Goal: Information Seeking & Learning: Learn about a topic

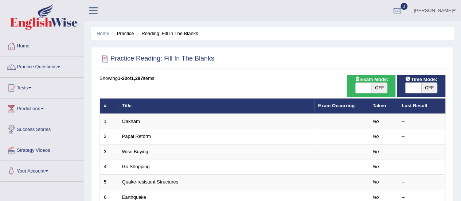
click at [376, 90] on span "OFF" at bounding box center [379, 88] width 16 height 10
checkbox input "true"
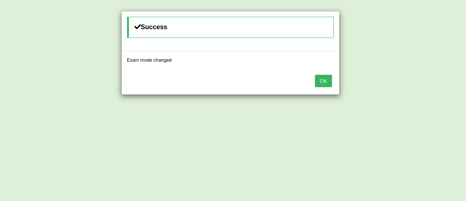
click at [328, 80] on button "OK" at bounding box center [323, 81] width 17 height 12
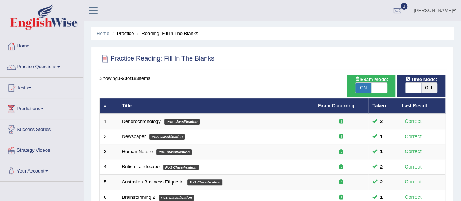
click at [426, 83] on span "OFF" at bounding box center [429, 88] width 16 height 10
checkbox input "true"
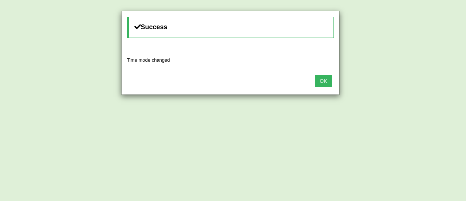
click at [324, 76] on button "OK" at bounding box center [323, 81] width 17 height 12
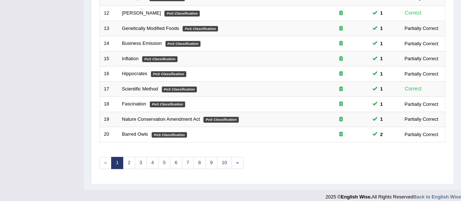
scroll to position [278, 0]
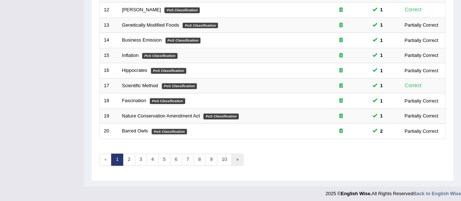
click at [236, 157] on link "»" at bounding box center [237, 159] width 12 height 12
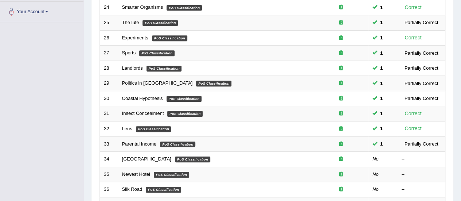
scroll to position [160, 0]
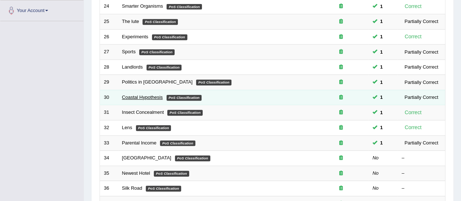
click at [153, 94] on link "Coastal Hypothesis" at bounding box center [142, 96] width 41 height 5
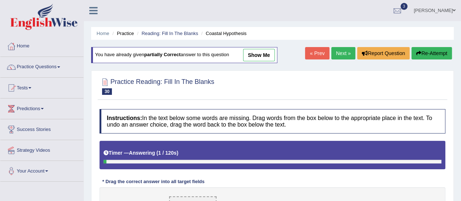
click at [259, 54] on link "show me" at bounding box center [259, 55] width 32 height 12
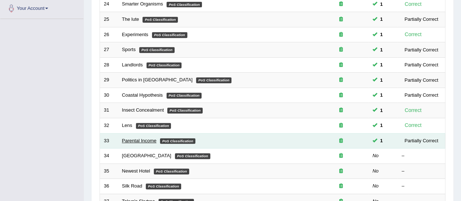
click at [140, 139] on link "Parental Income" at bounding box center [139, 140] width 35 height 5
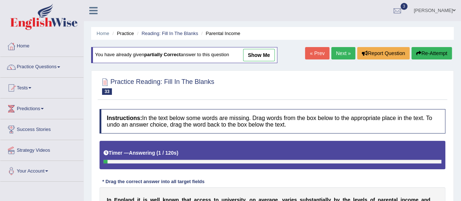
click at [263, 54] on link "show me" at bounding box center [259, 55] width 32 height 12
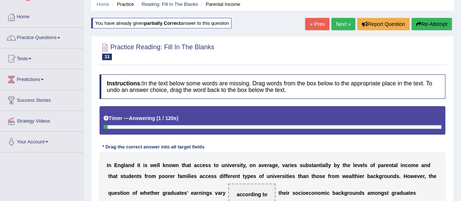
scroll to position [15, 0]
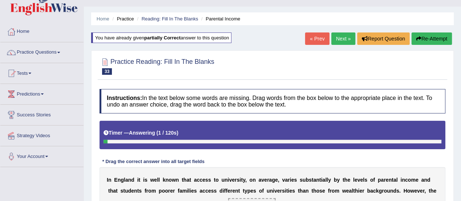
click at [343, 40] on link "Next »" at bounding box center [343, 38] width 24 height 12
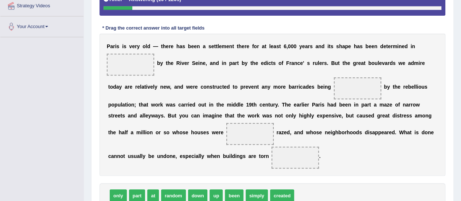
scroll to position [146, 0]
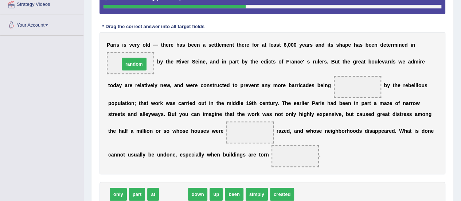
drag, startPoint x: 169, startPoint y: 191, endPoint x: 130, endPoint y: 61, distance: 135.8
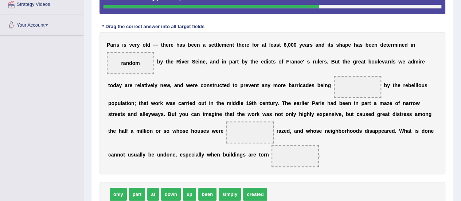
click at [259, 192] on span "created" at bounding box center [255, 194] width 24 height 13
drag, startPoint x: 259, startPoint y: 192, endPoint x: 369, endPoint y: 84, distance: 153.5
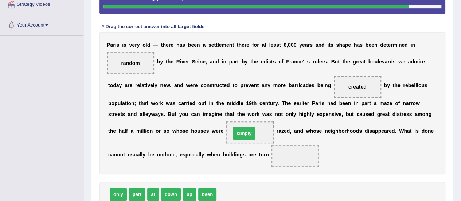
drag, startPoint x: 230, startPoint y: 191, endPoint x: 245, endPoint y: 130, distance: 63.1
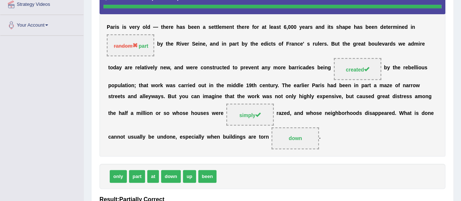
click at [164, 177] on span "down" at bounding box center [171, 176] width 20 height 13
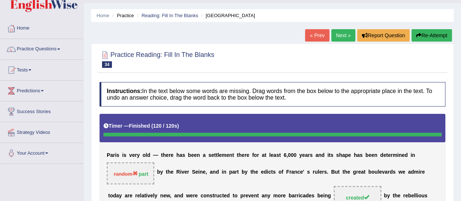
scroll to position [0, 0]
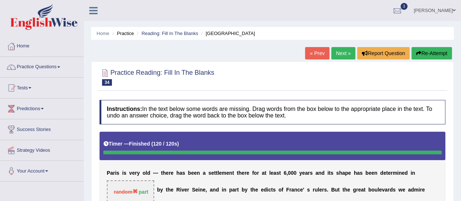
click at [344, 52] on link "Next »" at bounding box center [343, 53] width 24 height 12
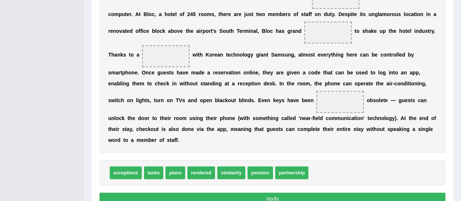
scroll to position [212, 0]
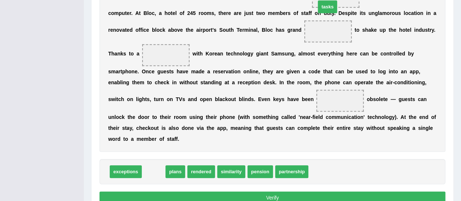
drag, startPoint x: 155, startPoint y: 169, endPoint x: 329, endPoint y: 4, distance: 239.5
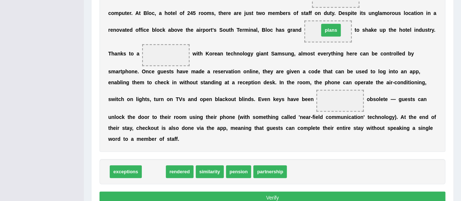
drag, startPoint x: 157, startPoint y: 170, endPoint x: 334, endPoint y: 28, distance: 226.7
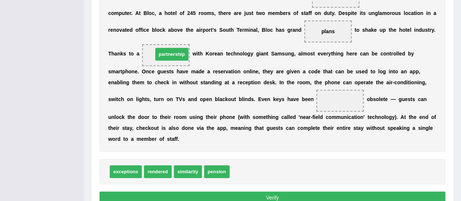
drag, startPoint x: 244, startPoint y: 173, endPoint x: 167, endPoint y: 56, distance: 139.7
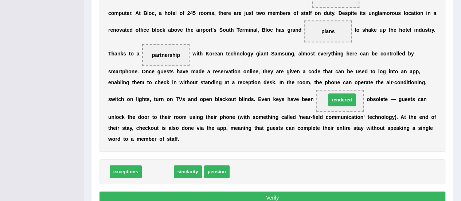
drag, startPoint x: 158, startPoint y: 169, endPoint x: 342, endPoint y: 98, distance: 197.4
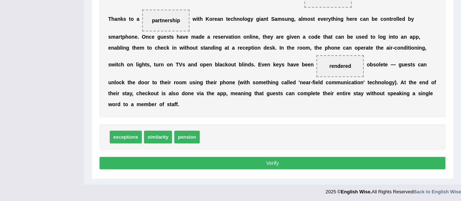
scroll to position [247, 0]
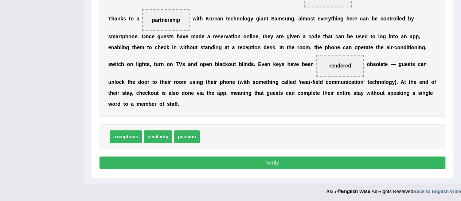
click at [263, 161] on button "Verify" at bounding box center [272, 162] width 346 height 12
